Goal: Check status: Check status

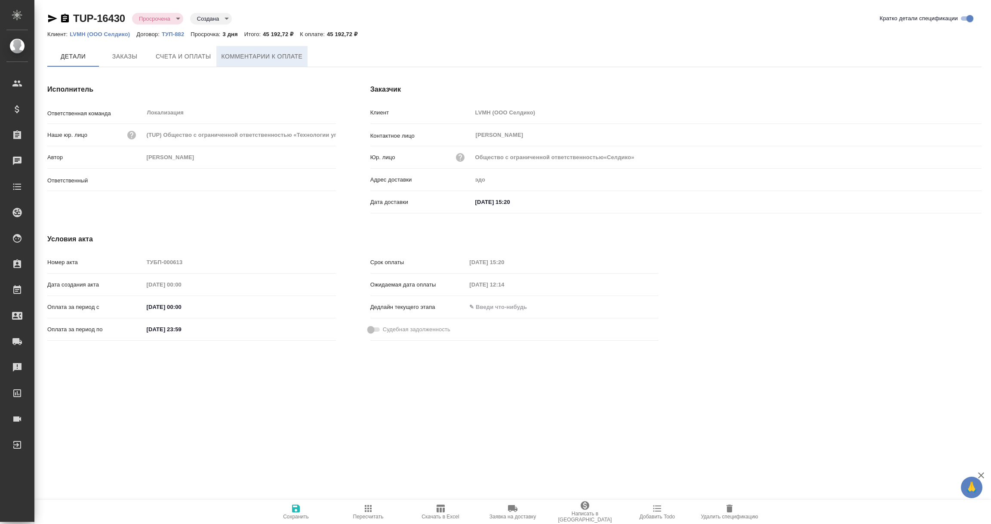
type input "Валяева Анна"
click at [255, 53] on span "Комментарии к оплате" at bounding box center [262, 56] width 81 height 11
type input "Общество с ограниченной ответственностью«Селдико»"
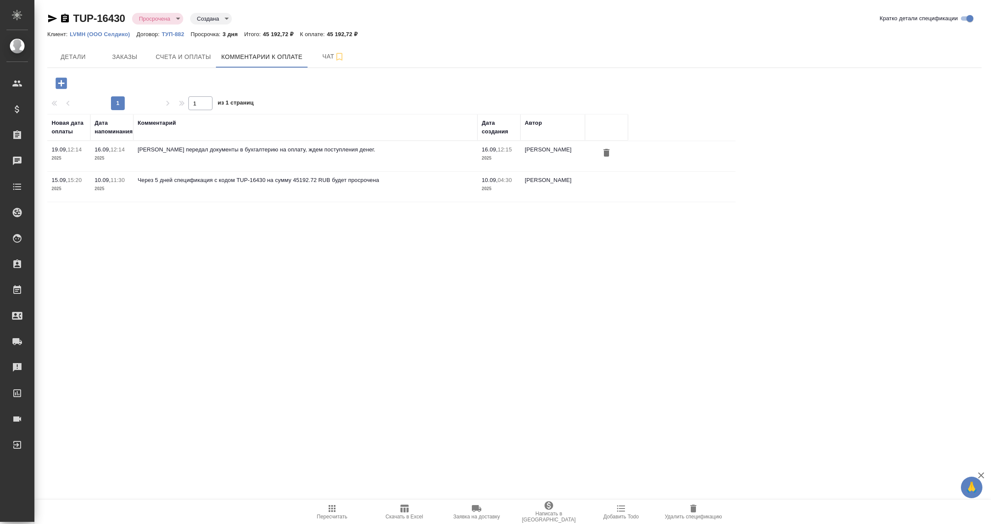
click at [66, 81] on icon "button" at bounding box center [61, 82] width 11 height 11
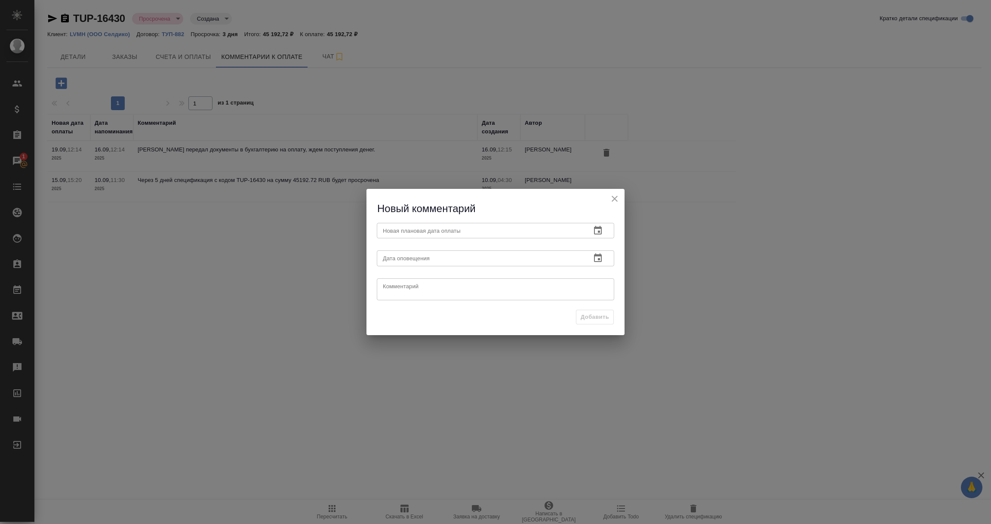
click at [598, 231] on icon "button" at bounding box center [598, 230] width 10 height 10
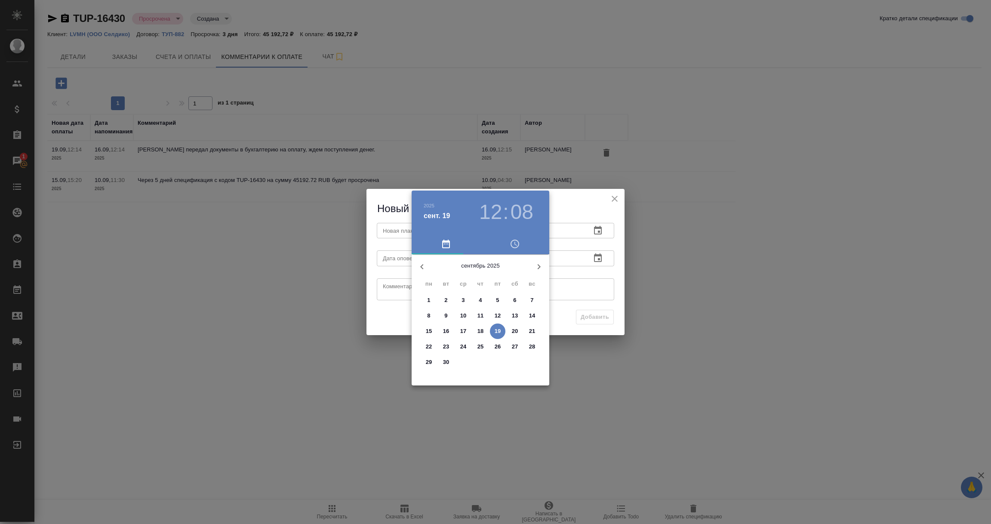
click at [462, 346] on p "24" at bounding box center [463, 346] width 6 height 9
type input "24.09.2025 12:08"
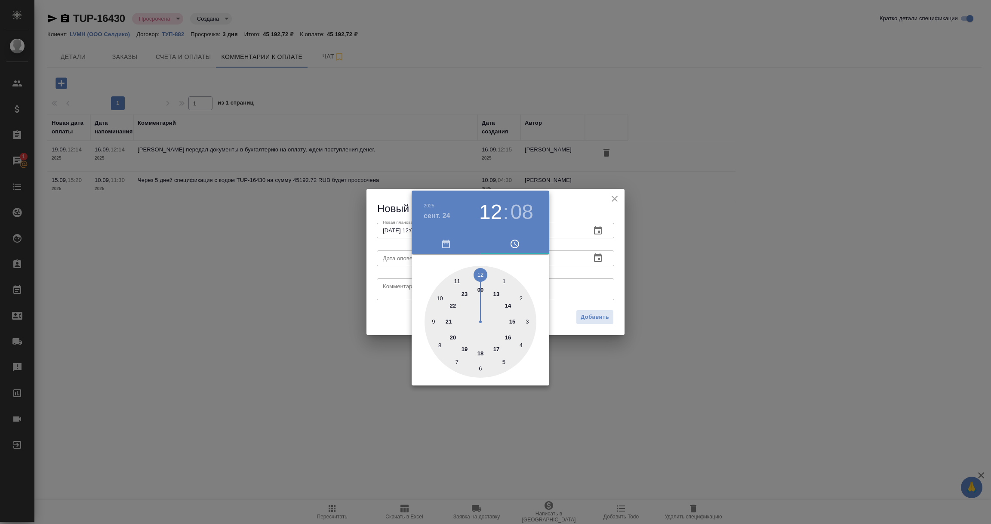
click at [595, 288] on div at bounding box center [495, 262] width 991 height 524
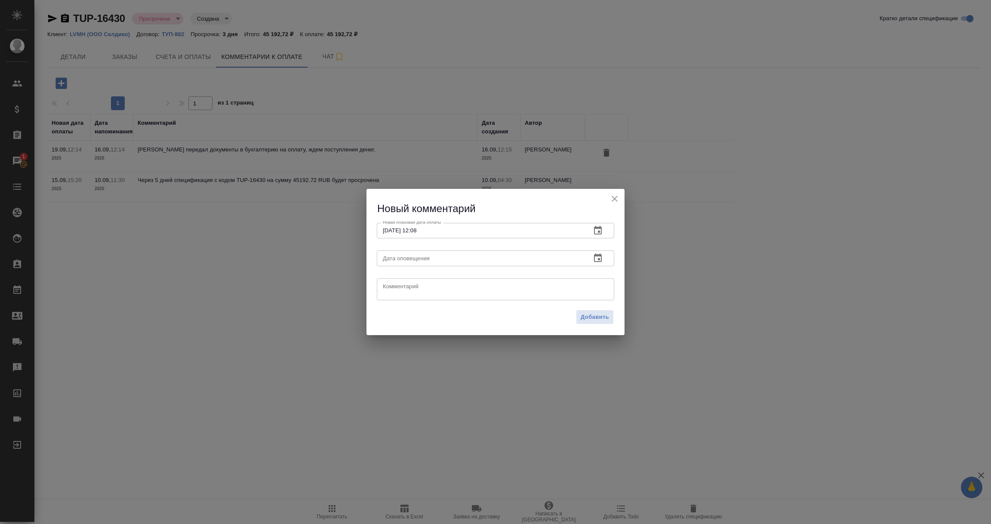
click at [597, 260] on icon "button" at bounding box center [598, 258] width 10 height 10
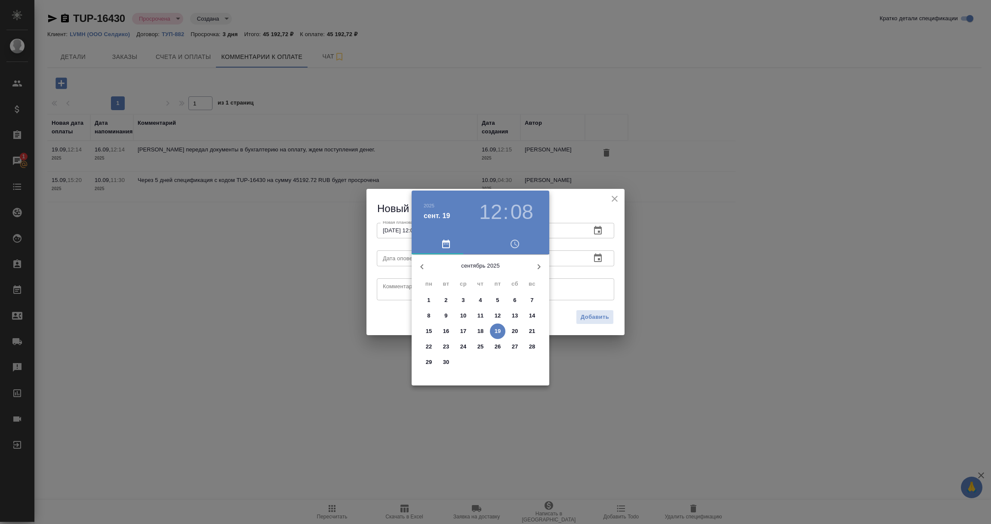
click at [496, 331] on p "19" at bounding box center [498, 331] width 6 height 9
type input "19.09.2025 12:08"
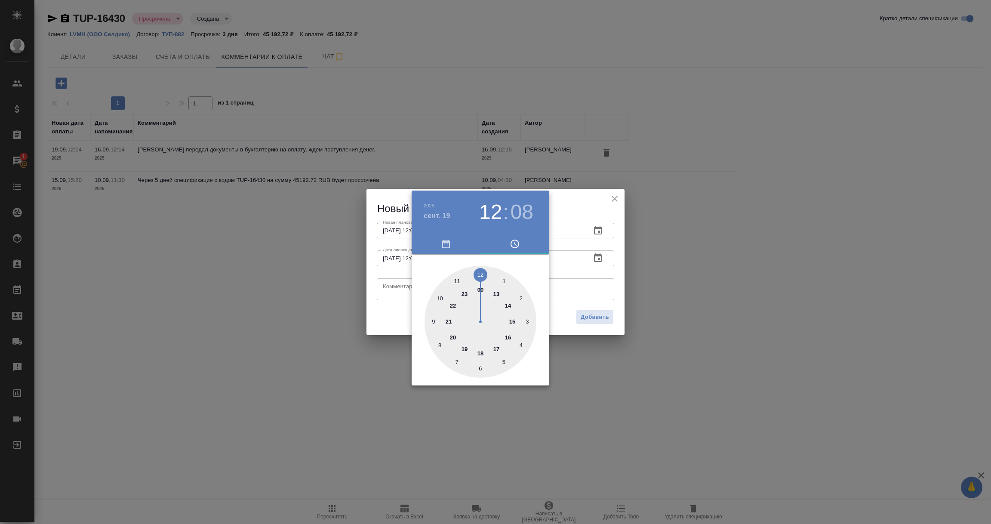
click at [399, 286] on div at bounding box center [495, 262] width 991 height 524
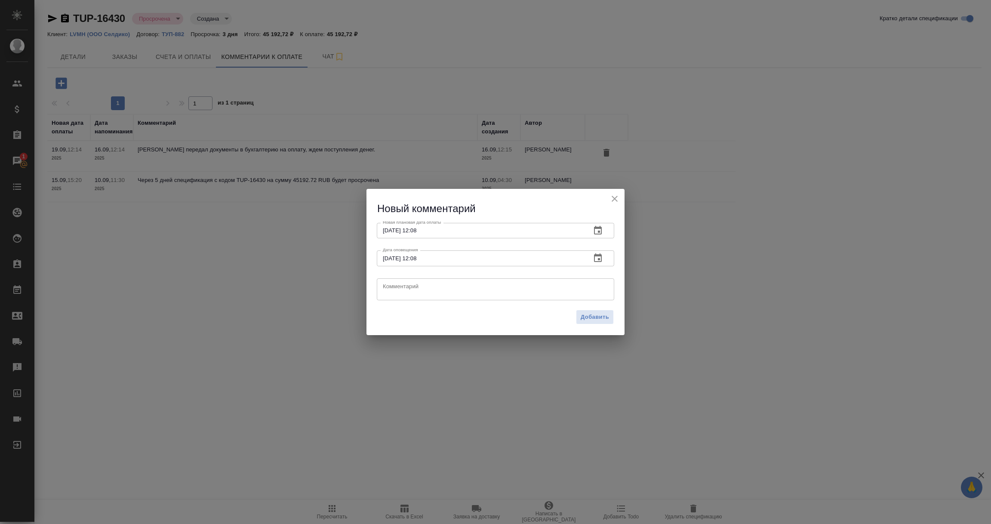
click at [399, 286] on textarea at bounding box center [495, 289] width 225 height 13
paste textarea "Анна, добрый день. Платеж отправлен в банк 18.09.2025, ждем подписания платежей…"
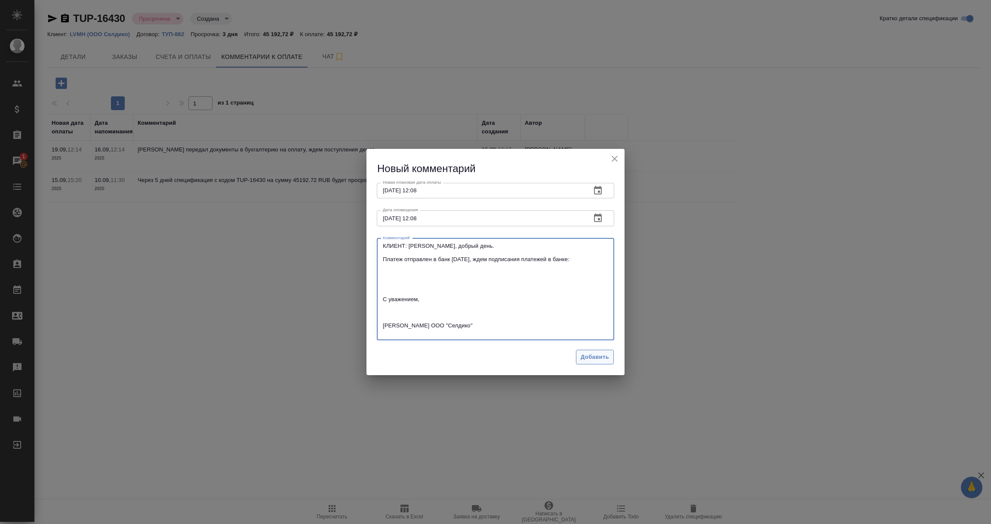
type textarea "КЛИЕНТ: Анна, добрый день. Платеж отправлен в банк 18.09.2025, ждем подписания …"
click at [578, 358] on button "Добавить" at bounding box center [595, 357] width 38 height 15
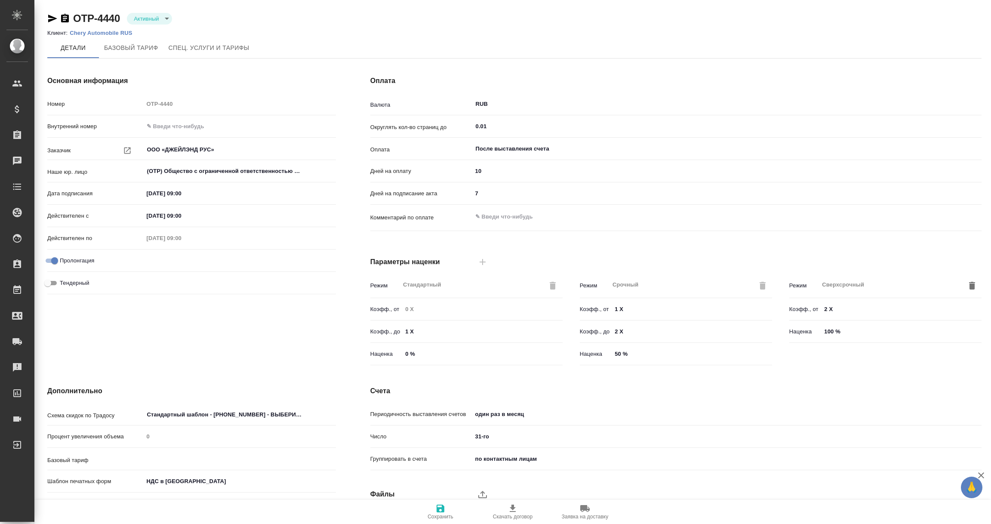
type input "1062 awatera + Marketing"
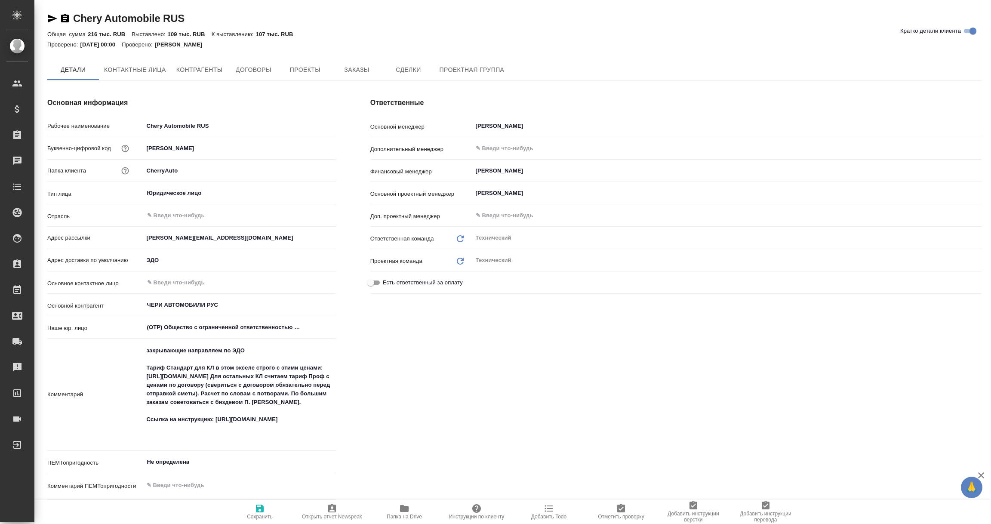
type textarea "x"
click at [195, 71] on span "Контрагенты" at bounding box center [199, 70] width 46 height 11
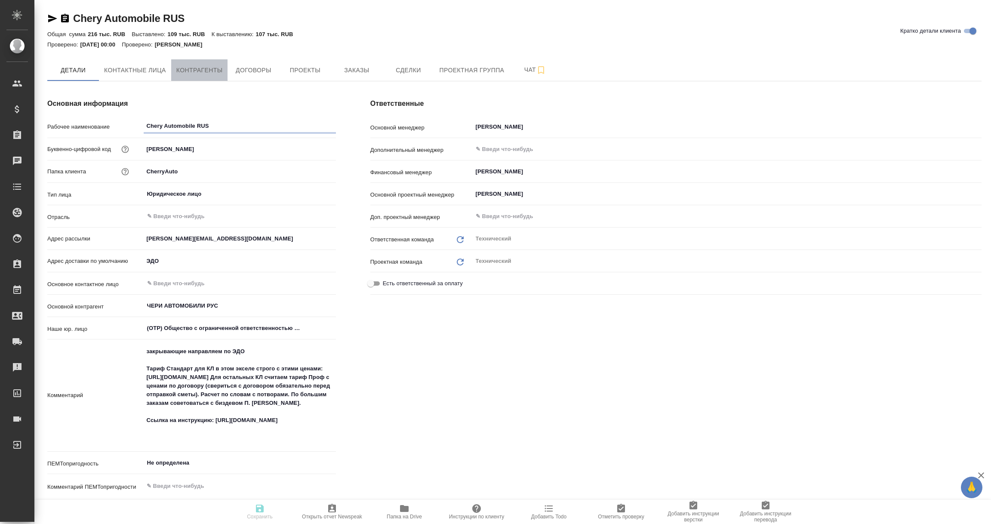
type textarea "x"
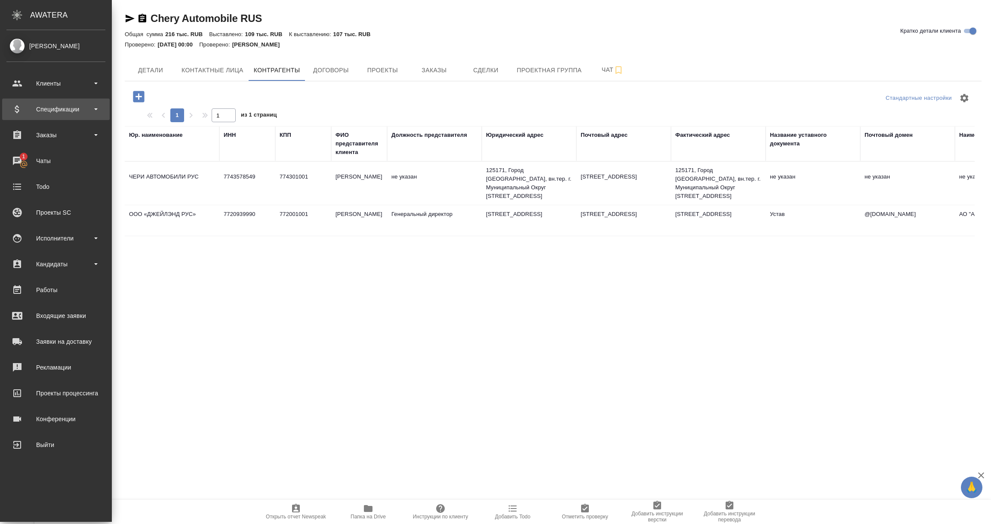
click at [31, 109] on div "Спецификации" at bounding box center [55, 109] width 99 height 13
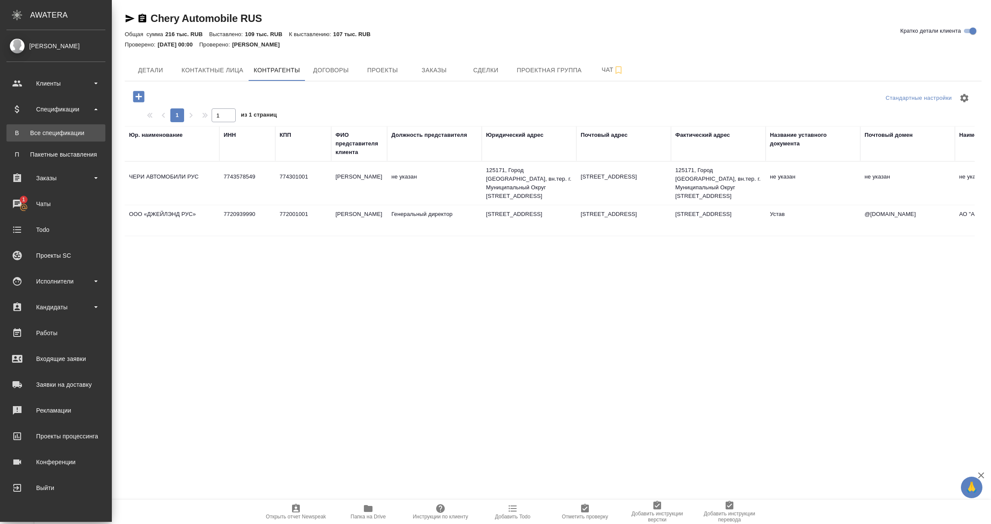
click at [43, 127] on link "В Все спецификации" at bounding box center [55, 132] width 99 height 17
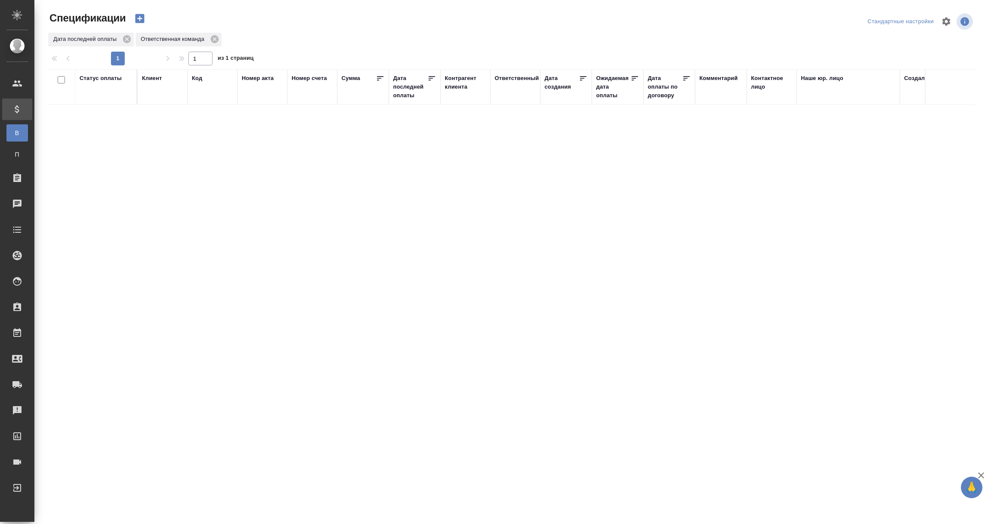
click at [410, 95] on div "Дата последней оплаты" at bounding box center [410, 87] width 34 height 26
select select "8"
click at [410, 105] on input "1.09-2.09" at bounding box center [417, 109] width 38 height 12
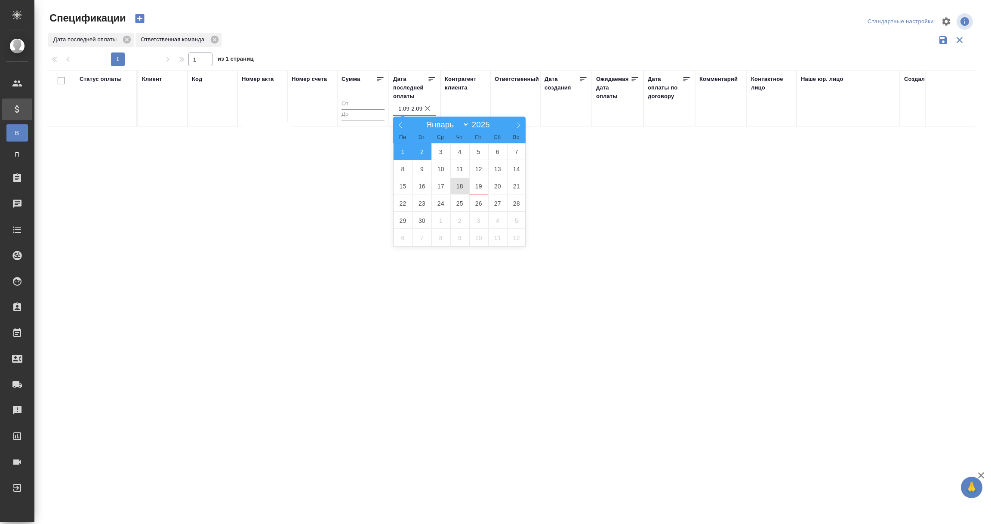
click at [456, 183] on span "18" at bounding box center [459, 186] width 19 height 17
click at [479, 187] on span "19" at bounding box center [478, 186] width 19 height 17
type div "2025-09-17T21:00:00.000Z — 2025-09-18T21:00:00.000Z"
type input "18.09-19.09"
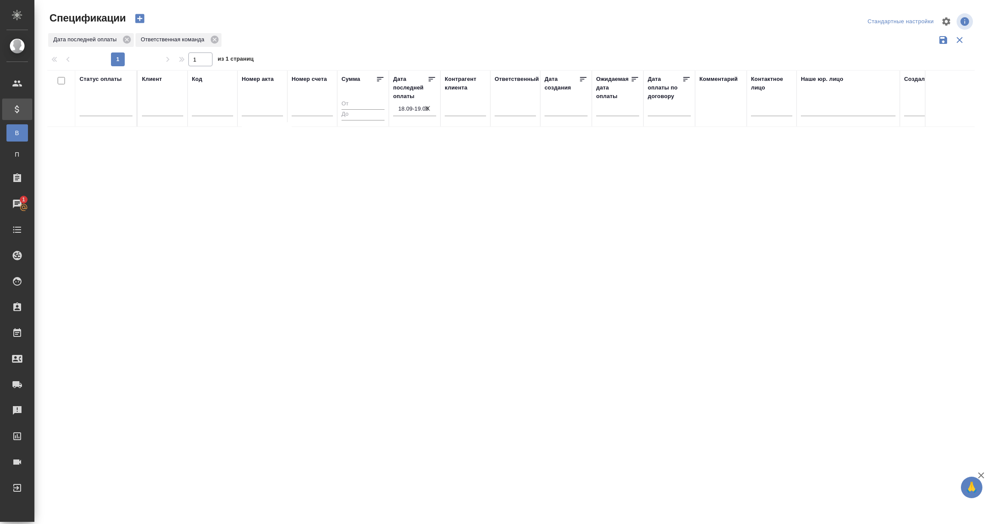
click at [946, 38] on icon "button" at bounding box center [944, 40] width 8 height 8
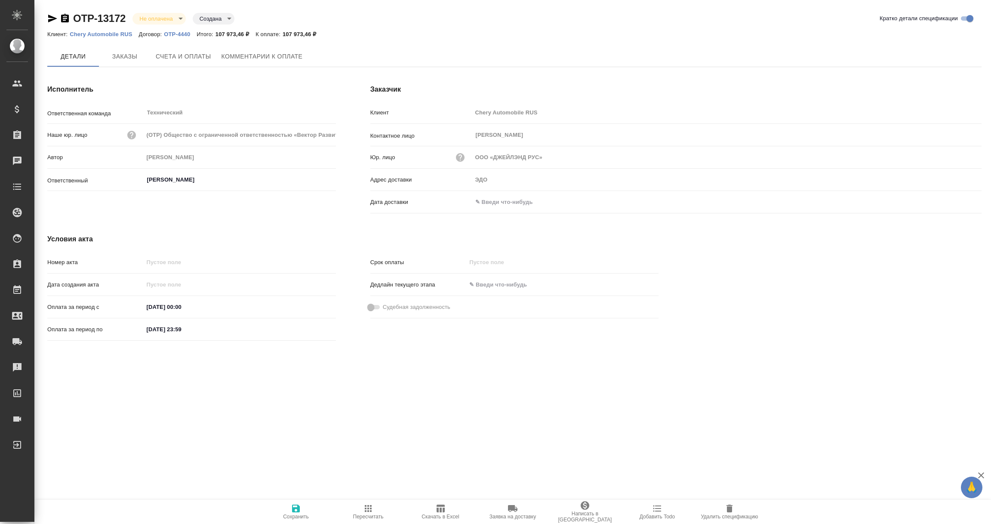
click at [484, 197] on input "text" at bounding box center [509, 202] width 75 height 12
click at [964, 199] on div at bounding box center [967, 202] width 30 height 10
click at [958, 201] on icon "button" at bounding box center [957, 202] width 10 height 10
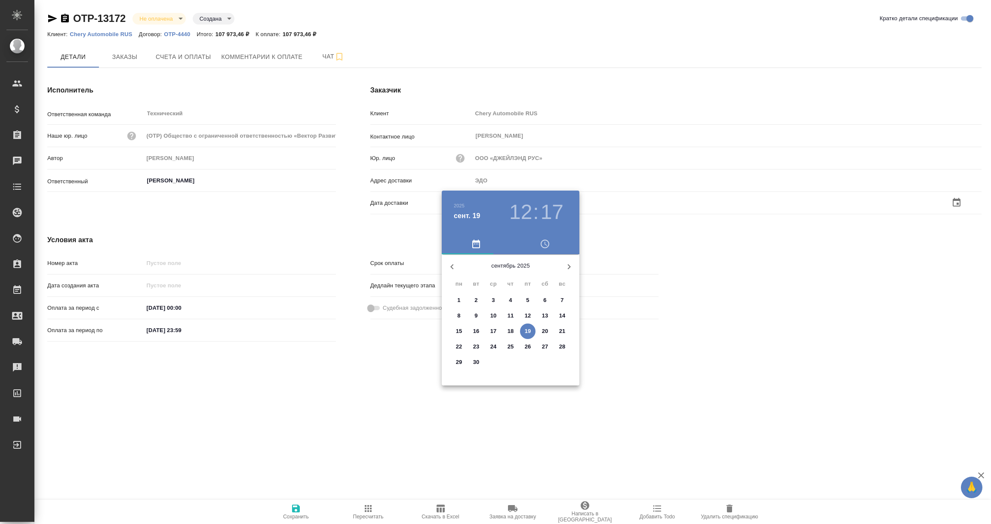
click at [531, 330] on p "19" at bounding box center [528, 331] width 6 height 9
type input "19.09.2025 12:17"
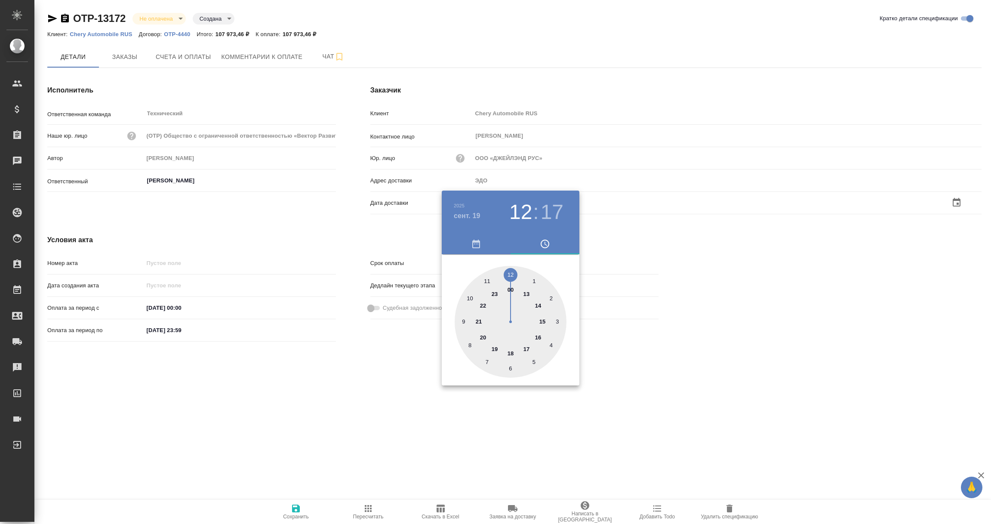
click at [363, 404] on div at bounding box center [495, 262] width 991 height 524
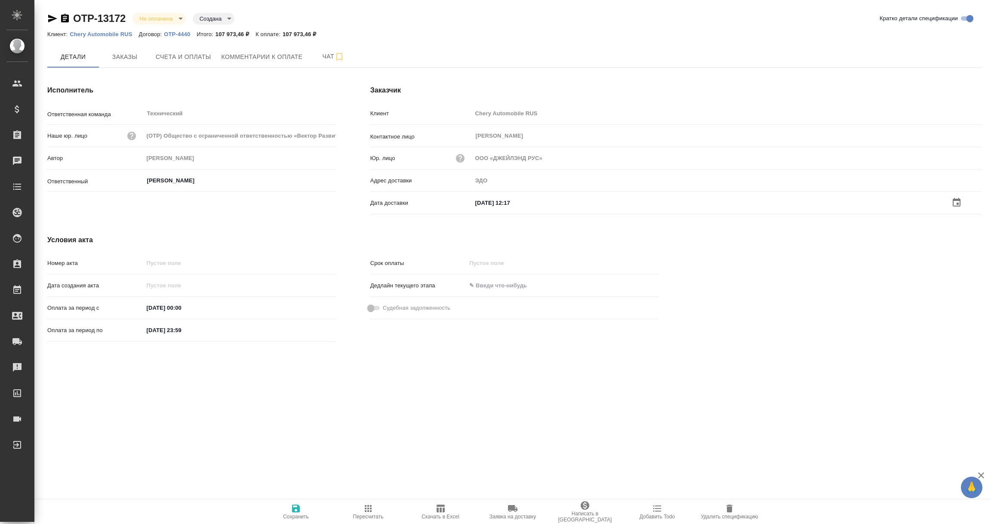
click at [292, 506] on icon "button" at bounding box center [296, 509] width 8 height 8
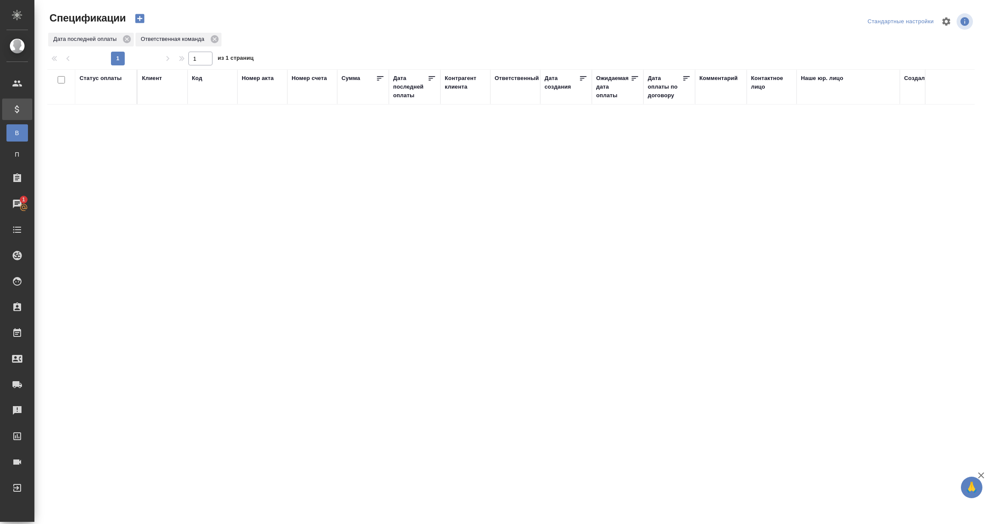
click at [734, 402] on div ".cls-1 fill:#fff; AWATERA [PERSON_NAME] Спецификации В Все спецификации П Пакет…" at bounding box center [495, 262] width 991 height 524
